Goal: Check status

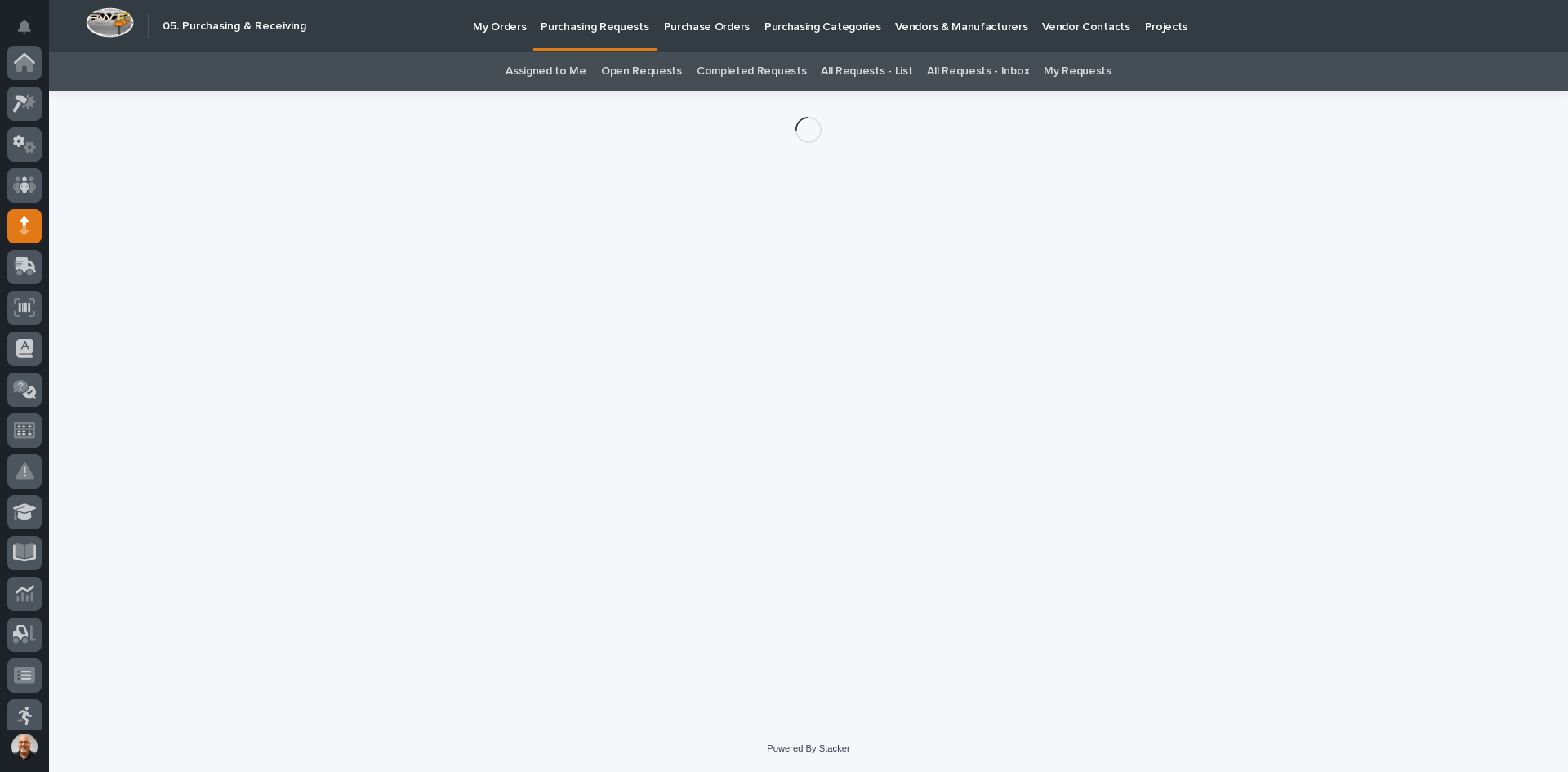
scroll to position [163, 0]
